Goal: Task Accomplishment & Management: Use online tool/utility

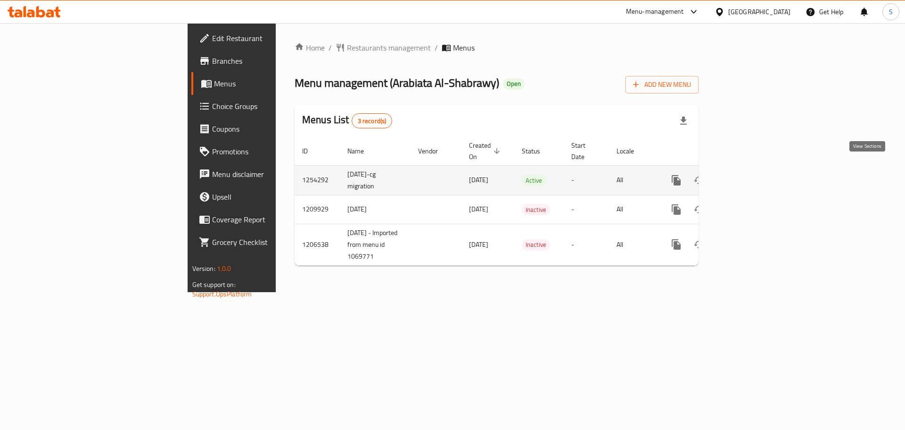
click at [756, 169] on link "enhanced table" at bounding box center [744, 180] width 23 height 23
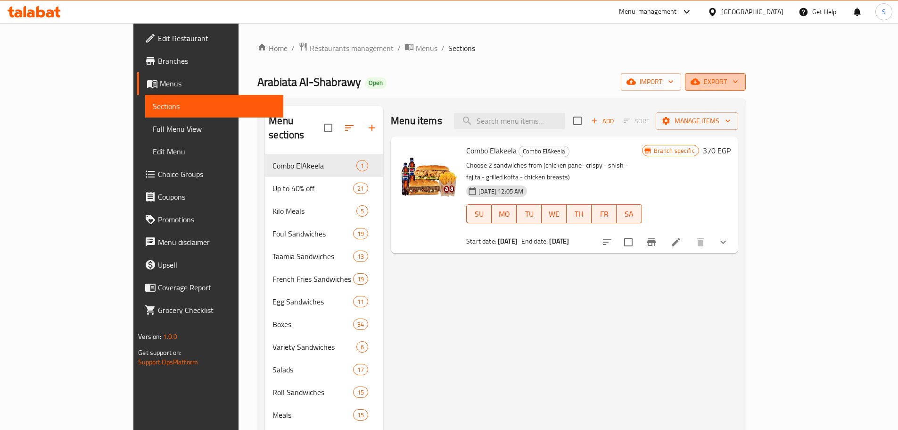
click at [740, 79] on icon "button" at bounding box center [735, 81] width 9 height 9
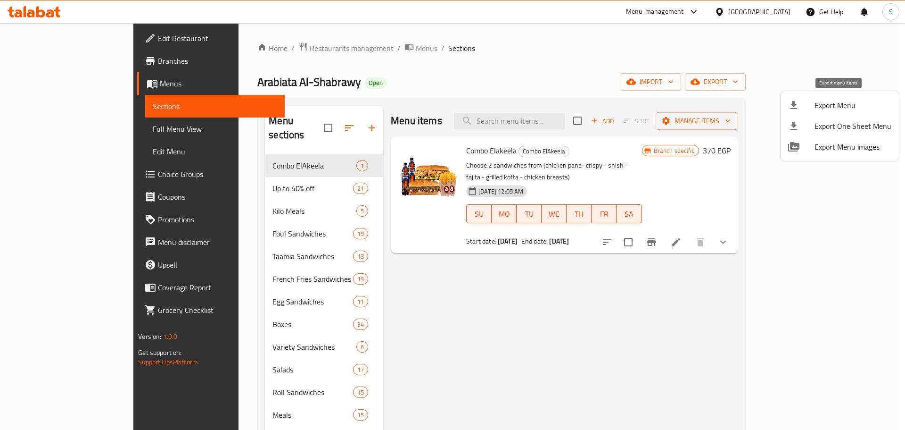
click at [826, 108] on span "Export Menu" at bounding box center [853, 105] width 77 height 11
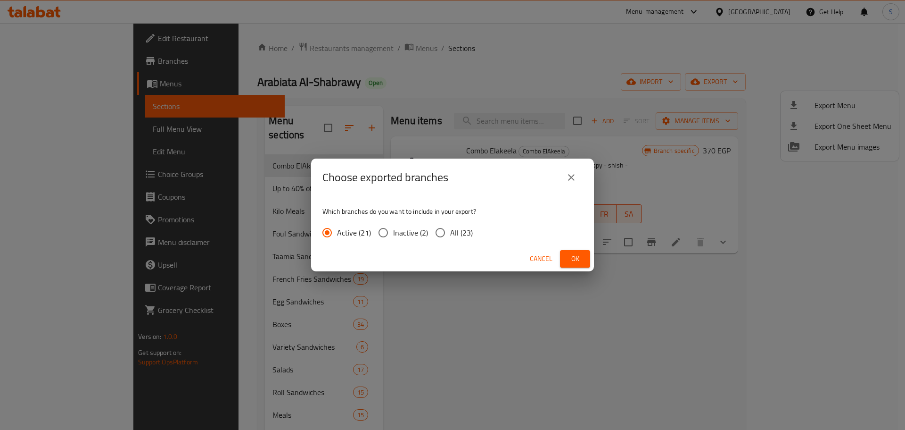
click at [450, 231] on label "All (23)" at bounding box center [452, 233] width 42 height 20
click at [450, 231] on input "All (23)" at bounding box center [441, 233] width 20 height 20
radio input "true"
click at [577, 250] on button "Ok" at bounding box center [575, 258] width 30 height 17
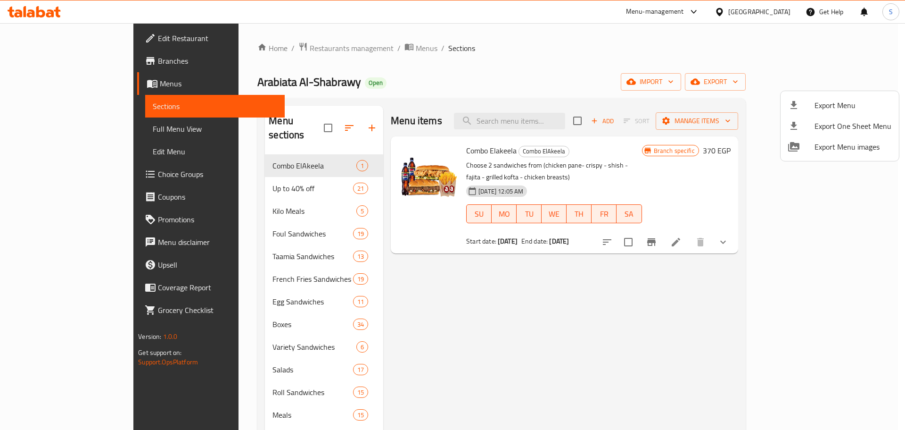
click at [60, 56] on div at bounding box center [452, 215] width 905 height 430
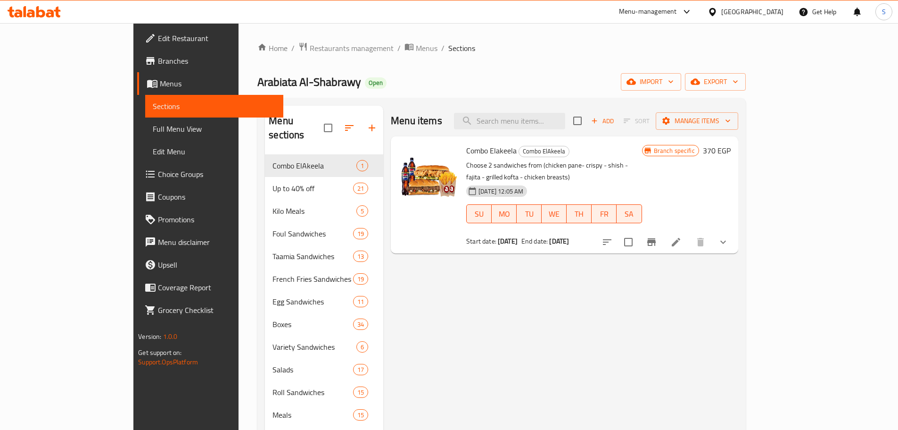
click at [158, 60] on span "Branches" at bounding box center [217, 60] width 118 height 11
